Goal: Entertainment & Leisure: Consume media (video, audio)

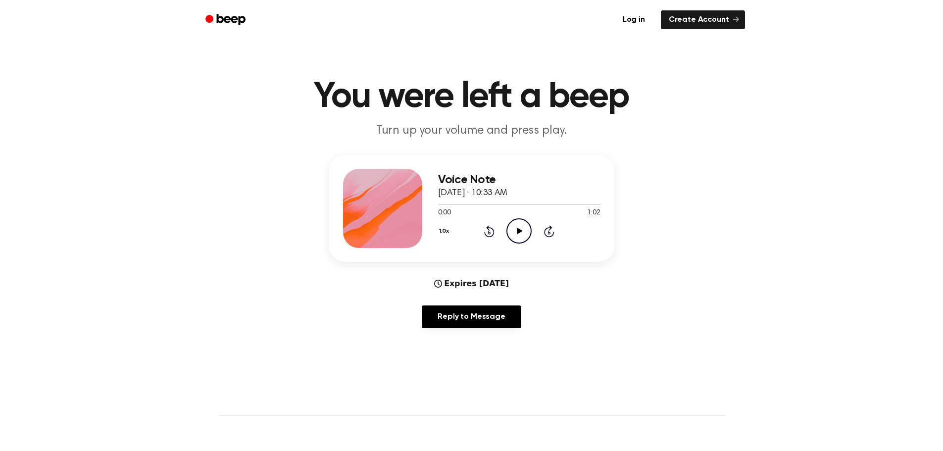
click at [522, 235] on icon "Play Audio" at bounding box center [518, 230] width 25 height 25
click at [523, 233] on icon "Pause Audio" at bounding box center [518, 230] width 25 height 25
click at [523, 233] on icon "Play Audio" at bounding box center [518, 230] width 25 height 25
click at [523, 233] on icon "Pause Audio" at bounding box center [518, 230] width 25 height 25
drag, startPoint x: 366, startPoint y: 207, endPoint x: 245, endPoint y: 147, distance: 135.5
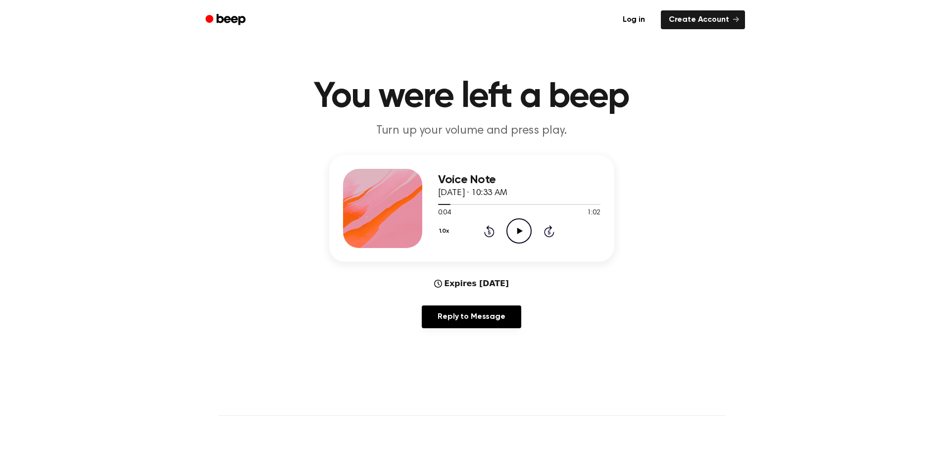
click at [314, 234] on div "Voice Note [DATE] · 10:33 AM 0:04 1:02 Your browser does not support the [objec…" at bounding box center [471, 245] width 919 height 181
